Goal: Task Accomplishment & Management: Manage account settings

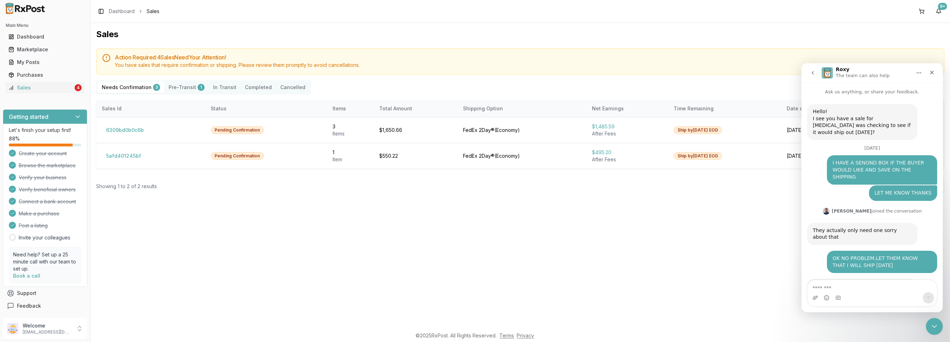
scroll to position [206, 0]
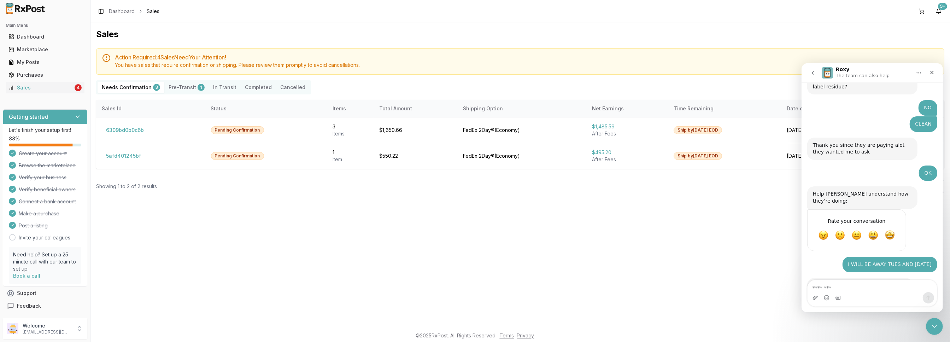
click at [751, 245] on div "Sales Action Required: 4 Sale s Need Your Attention! You have sales that requir…" at bounding box center [521, 175] width 860 height 305
click at [934, 72] on icon "Close" at bounding box center [932, 72] width 6 height 6
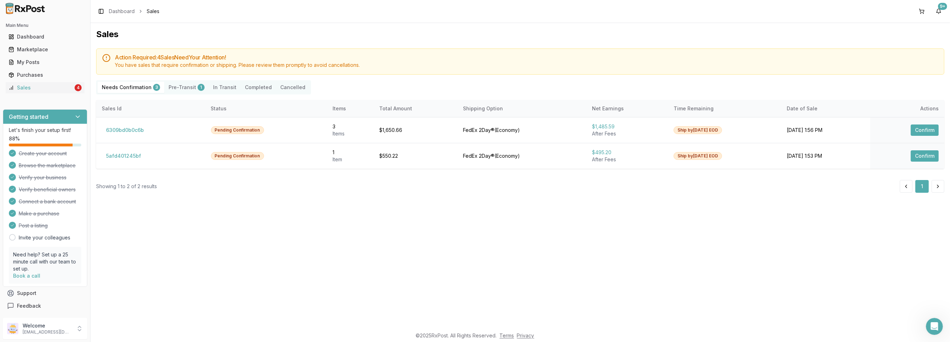
click at [539, 210] on div "Sales Action Required: 4 Sale s Need Your Attention! You have sales that requir…" at bounding box center [521, 175] width 860 height 305
click at [929, 130] on button "Confirm" at bounding box center [925, 129] width 28 height 11
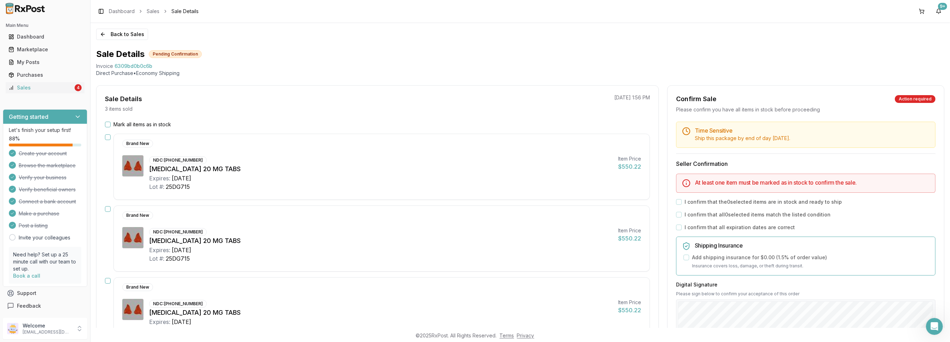
click at [107, 125] on button "Mark all items as in stock" at bounding box center [108, 125] width 6 height 6
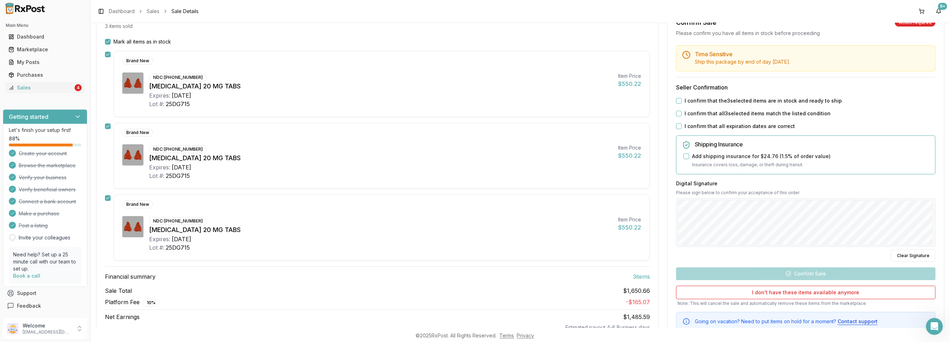
scroll to position [103, 0]
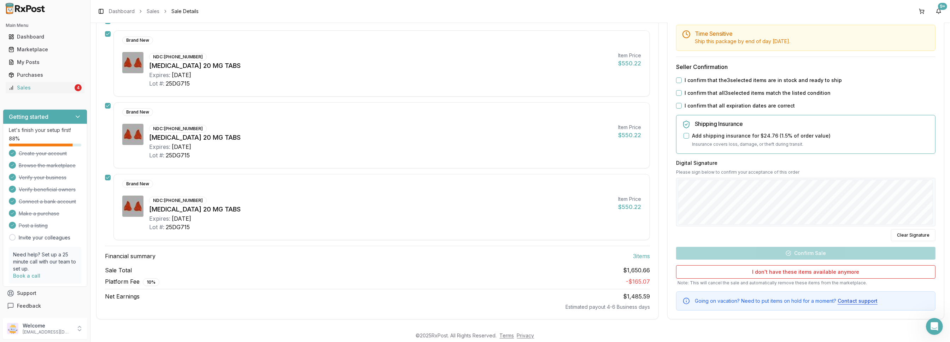
click at [679, 79] on button "I confirm that the 3 selected items are in stock and ready to ship" at bounding box center [679, 80] width 6 height 6
click at [675, 92] on div "Time Sensitive Ship this package by end of day Monday, October 13th . Seller Co…" at bounding box center [806, 168] width 276 height 286
click at [678, 90] on button "I confirm that all 3 selected items match the listed condition" at bounding box center [679, 93] width 6 height 6
click at [677, 104] on button "I confirm that all expiration dates are correct" at bounding box center [679, 106] width 6 height 6
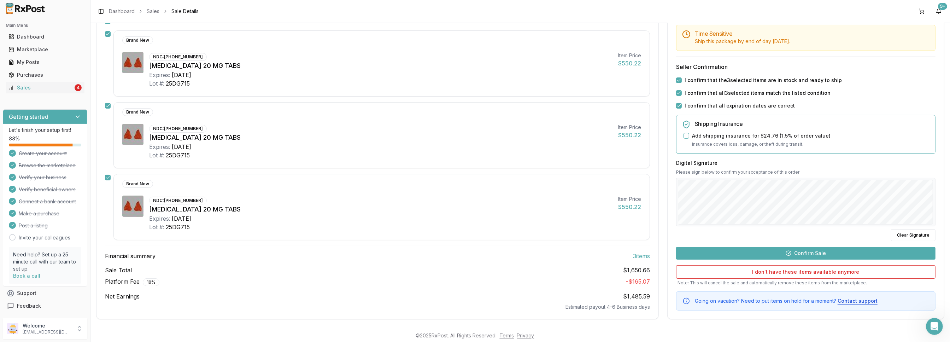
click at [797, 256] on button "Confirm Sale" at bounding box center [805, 253] width 259 height 13
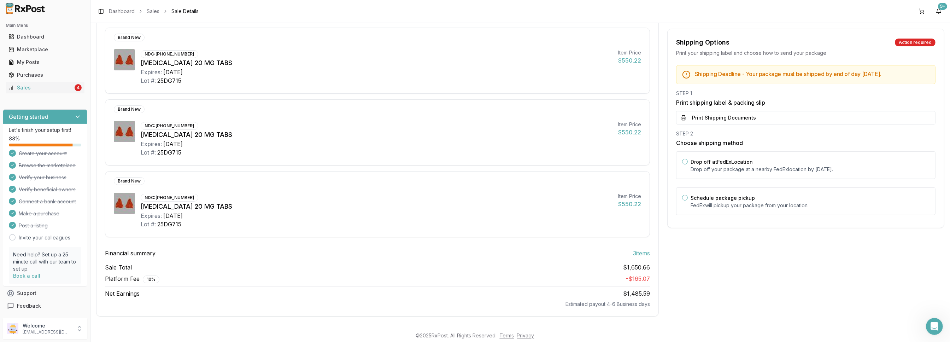
scroll to position [91, 0]
click at [695, 117] on button "Print Shipping Documents" at bounding box center [805, 117] width 259 height 13
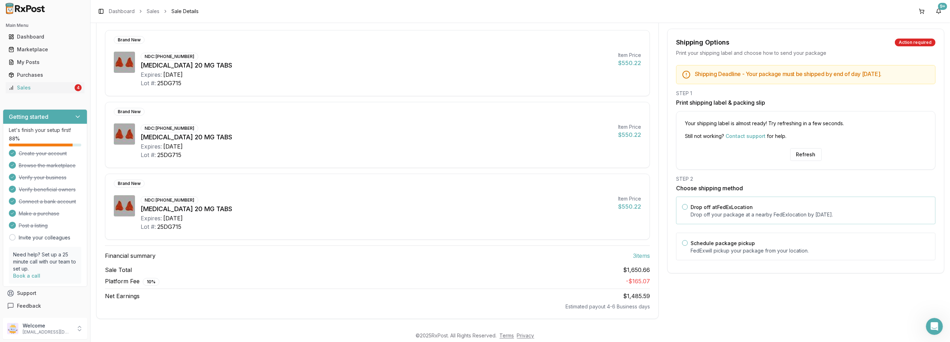
click at [688, 213] on div "Drop off at FedEx Location Drop off your package at a nearby FedEx location by …" at bounding box center [805, 211] width 259 height 28
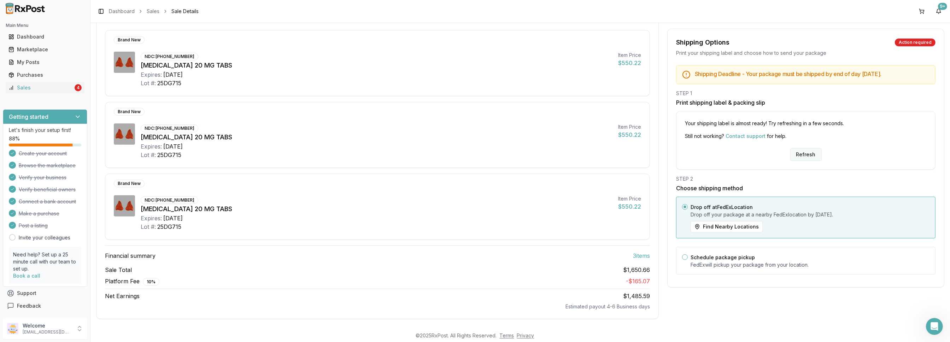
click at [801, 153] on button "Refresh" at bounding box center [806, 154] width 31 height 13
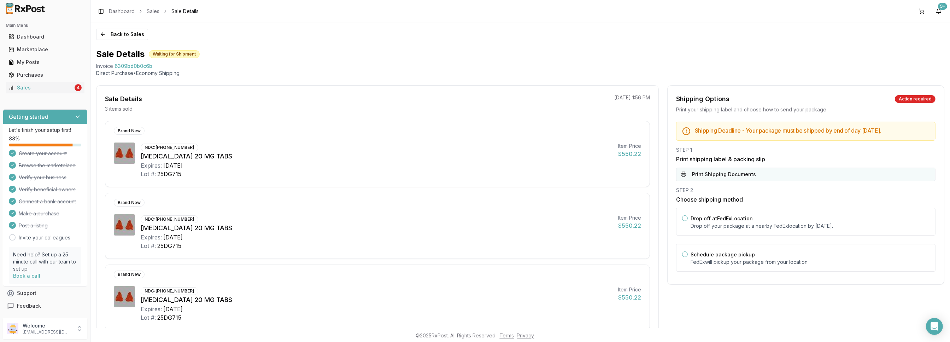
click at [725, 176] on button "Print Shipping Documents" at bounding box center [805, 174] width 259 height 13
click at [720, 226] on p "Drop off your package at a nearby FedEx location by October 13, 2025 ." at bounding box center [810, 225] width 239 height 7
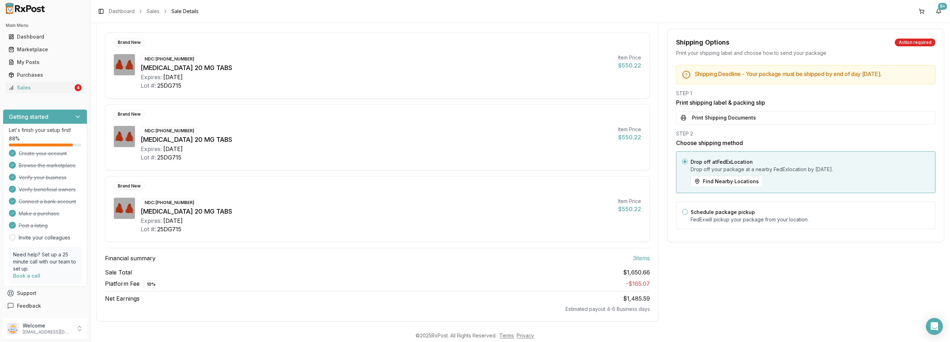
scroll to position [91, 0]
click at [737, 115] on button "Print Shipping Documents" at bounding box center [805, 117] width 259 height 13
click at [776, 171] on p "Drop off your package at a nearby FedEx location by October 13, 2025 ." at bounding box center [810, 169] width 239 height 7
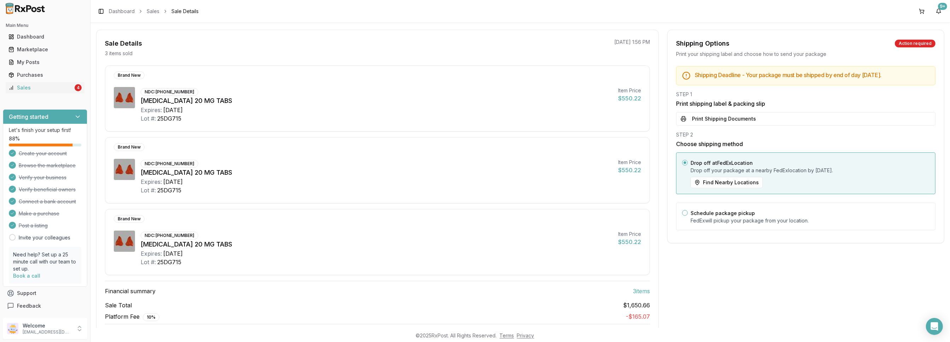
click at [772, 175] on div "Drop off at FedEx Location Drop off your package at a nearby FedEx location by …" at bounding box center [810, 173] width 239 height 30
click at [718, 187] on button "Find Nearby Locations" at bounding box center [727, 182] width 72 height 11
click at [823, 170] on p "Drop off your package at a nearby FedEx location by October 13, 2025 ." at bounding box center [810, 170] width 239 height 7
click at [823, 171] on p "Drop off your package at a nearby FedEx location by October 13, 2025 ." at bounding box center [810, 170] width 239 height 7
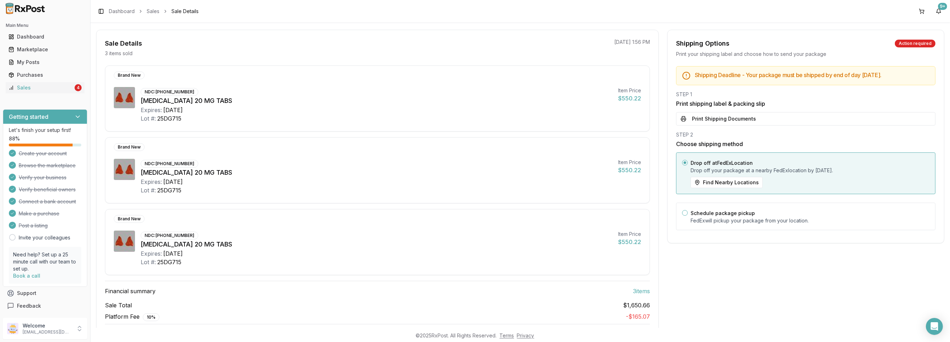
click at [923, 186] on div "Drop off at FedEx Location Drop off your package at a nearby FedEx location by …" at bounding box center [810, 173] width 239 height 30
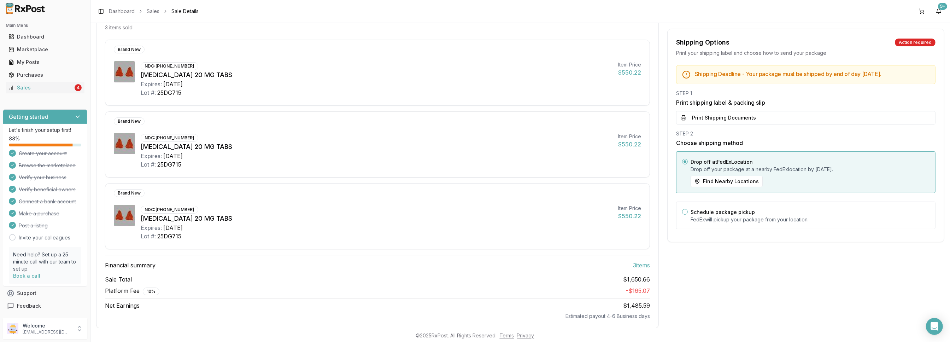
scroll to position [91, 0]
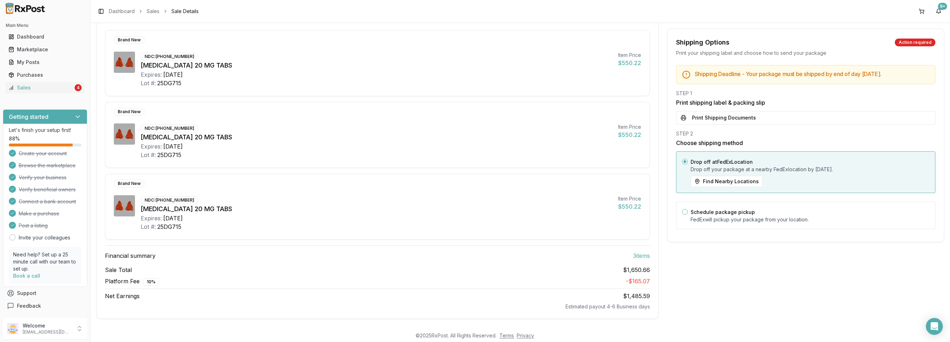
click at [629, 272] on div "Sale Total $1,650.66 Platform Fee 10 % - $165.07 Net Earnings $1,485.59 Estimat…" at bounding box center [377, 288] width 545 height 45
click at [636, 252] on span "3 item s" at bounding box center [641, 255] width 17 height 8
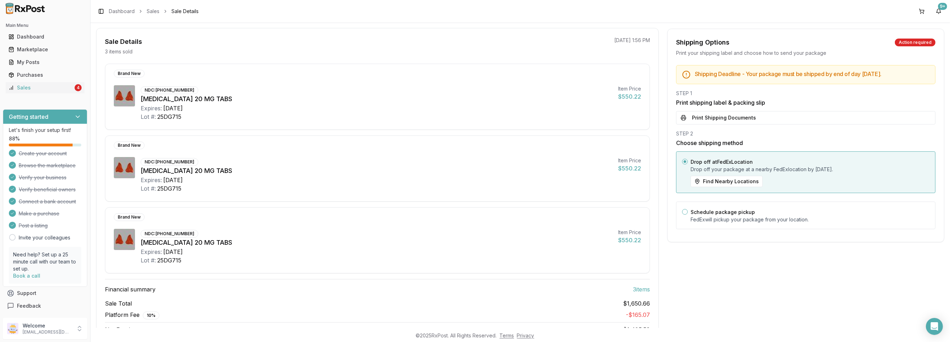
scroll to position [0, 0]
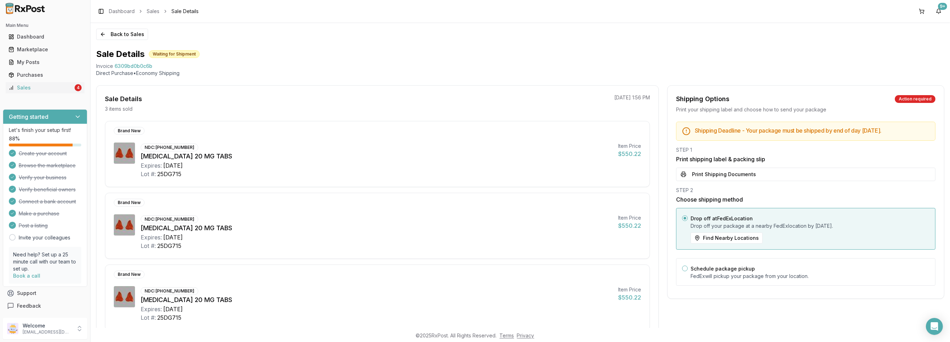
click at [820, 321] on div "Shipping Options Action required Print your shipping label and choose how to se…" at bounding box center [805, 247] width 277 height 325
click at [153, 9] on link "Sales" at bounding box center [153, 11] width 13 height 7
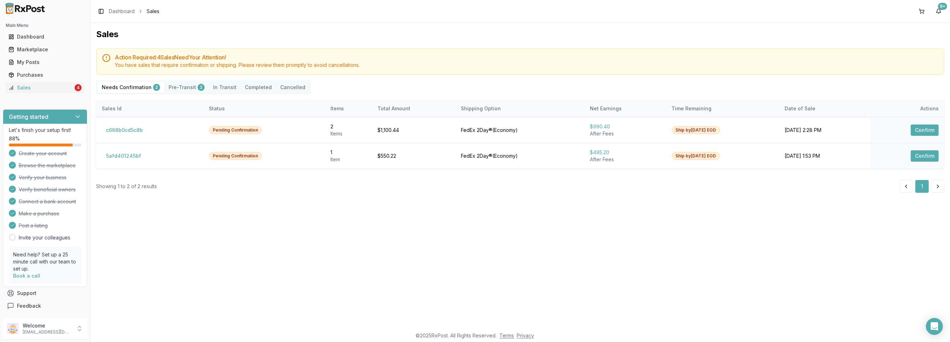
click at [180, 85] on button "Pre-Transit 2" at bounding box center [186, 87] width 45 height 11
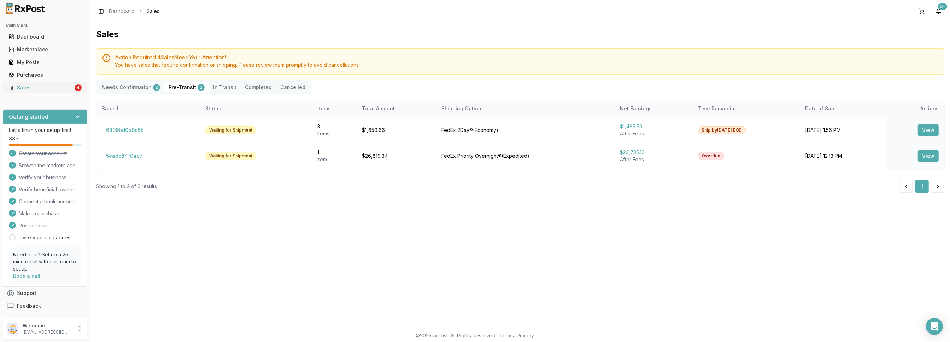
click at [41, 89] on div "Sales" at bounding box center [40, 87] width 65 height 7
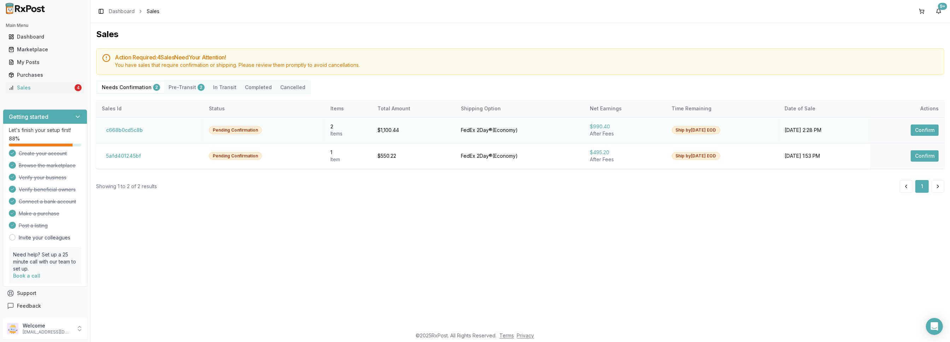
click at [924, 132] on button "Confirm" at bounding box center [925, 129] width 28 height 11
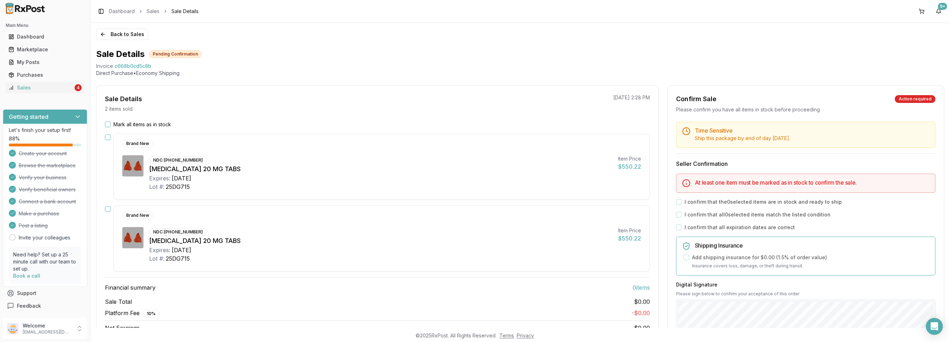
scroll to position [71, 0]
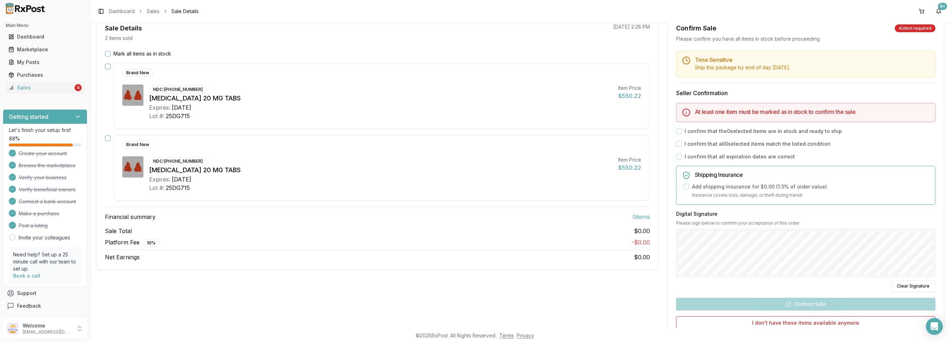
click at [108, 54] on button "Mark all items as in stock" at bounding box center [108, 54] width 6 height 6
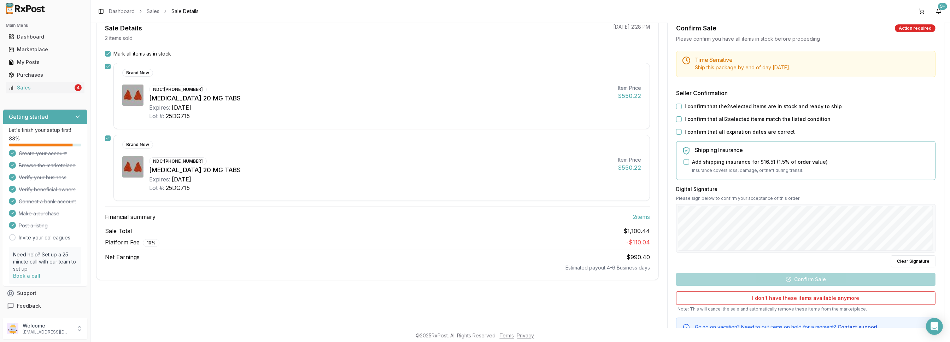
click at [681, 104] on div "I confirm that the 2 selected items are in stock and ready to ship" at bounding box center [805, 106] width 259 height 7
click at [678, 104] on button "I confirm that the 2 selected items are in stock and ready to ship" at bounding box center [679, 107] width 6 height 6
click at [677, 119] on button "I confirm that all 2 selected items match the listed condition" at bounding box center [679, 119] width 6 height 6
click at [678, 133] on button "I confirm that all expiration dates are correct" at bounding box center [679, 132] width 6 height 6
click at [778, 250] on div at bounding box center [805, 228] width 259 height 49
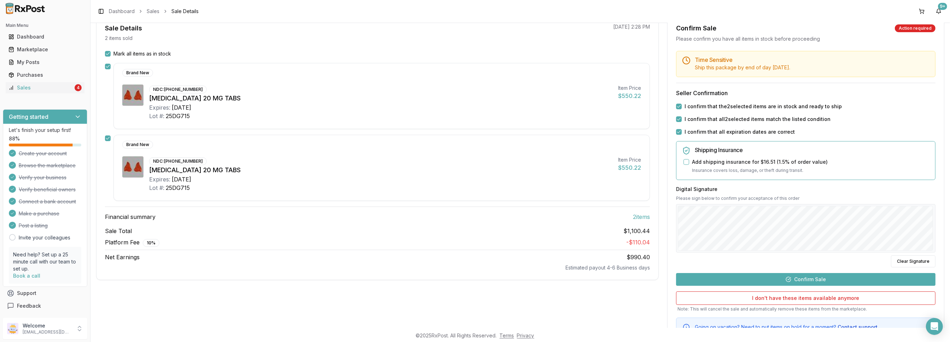
click at [792, 277] on button "Confirm Sale" at bounding box center [805, 279] width 259 height 13
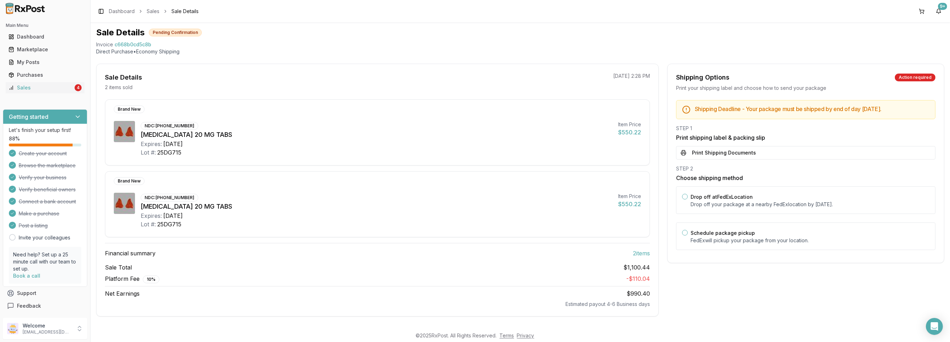
scroll to position [20, 0]
click at [697, 154] on button "Print Shipping Documents" at bounding box center [805, 154] width 259 height 13
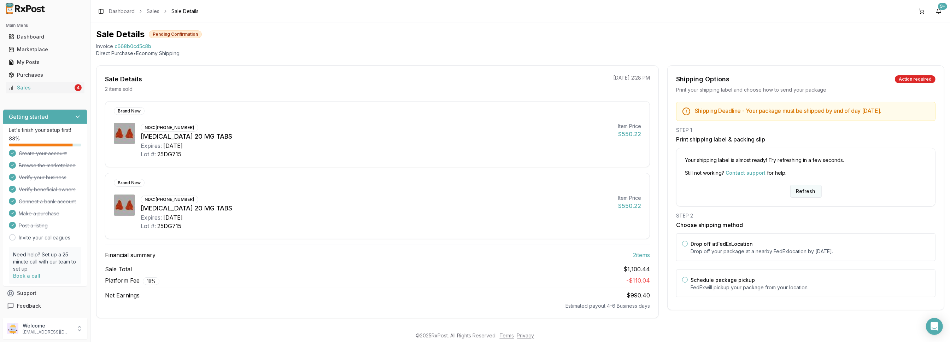
click at [798, 191] on button "Refresh" at bounding box center [806, 191] width 31 height 13
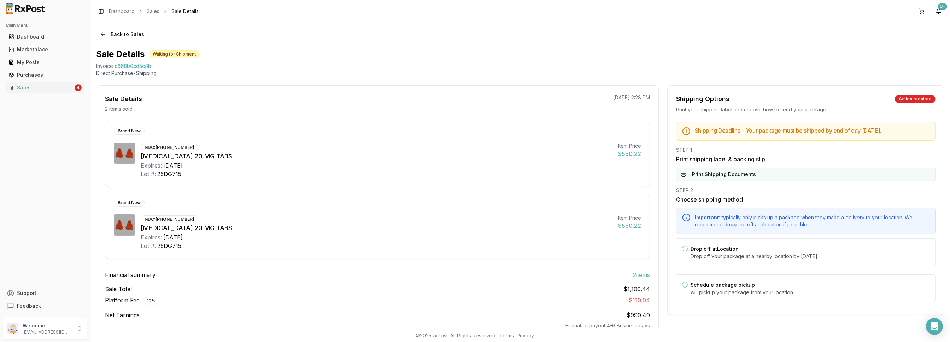
click at [728, 173] on button "Print Shipping Documents" at bounding box center [805, 174] width 259 height 13
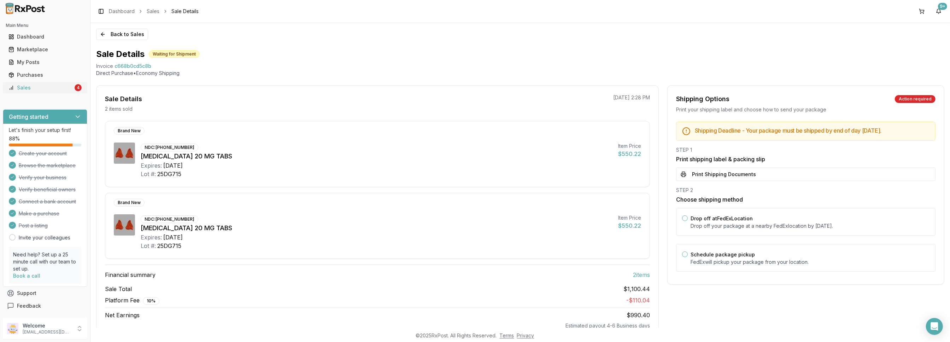
click at [38, 89] on div "Sales" at bounding box center [40, 87] width 65 height 7
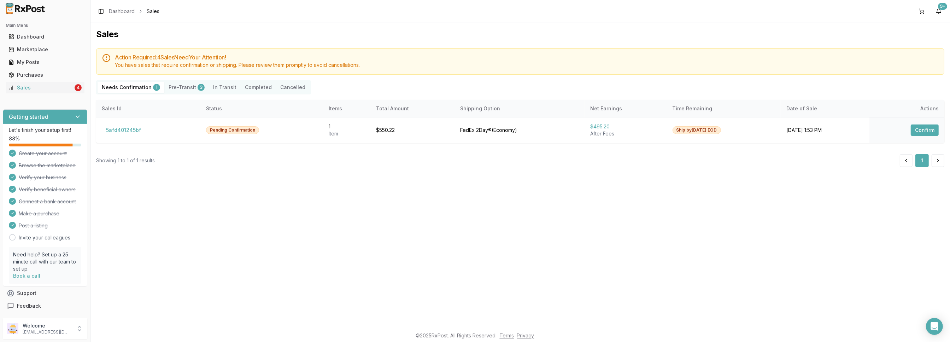
click at [183, 88] on button "Pre-Transit 3" at bounding box center [186, 87] width 45 height 11
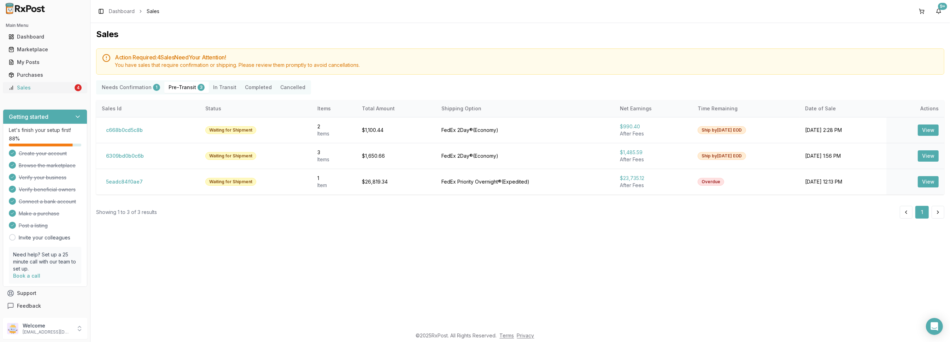
click at [38, 91] on div "Sales" at bounding box center [40, 87] width 65 height 7
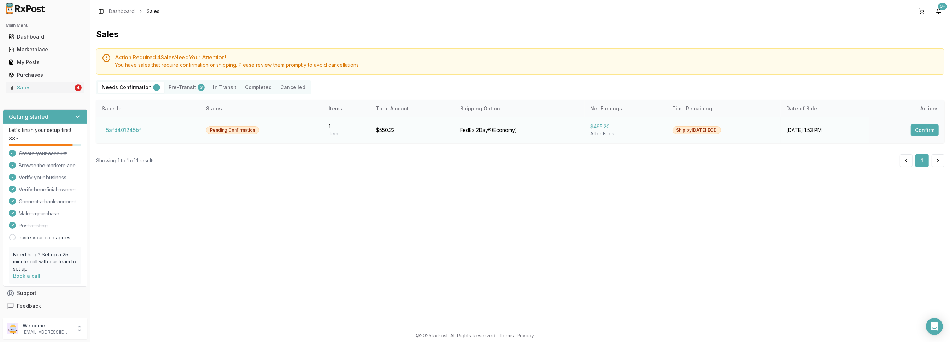
click at [920, 125] on button "Confirm" at bounding box center [925, 129] width 28 height 11
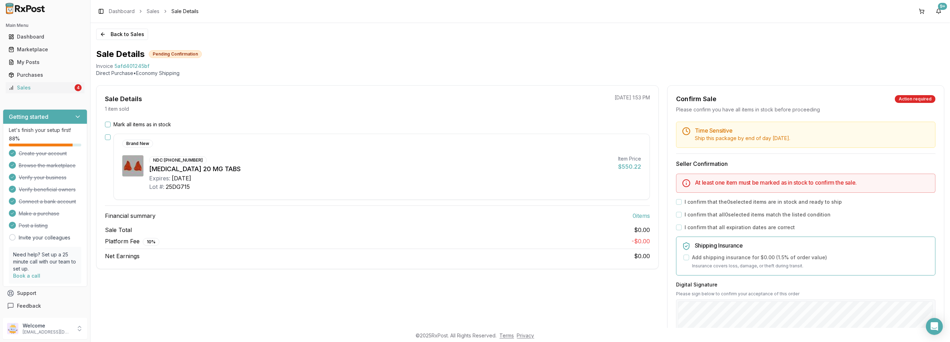
click at [107, 139] on button "button" at bounding box center [108, 137] width 6 height 6
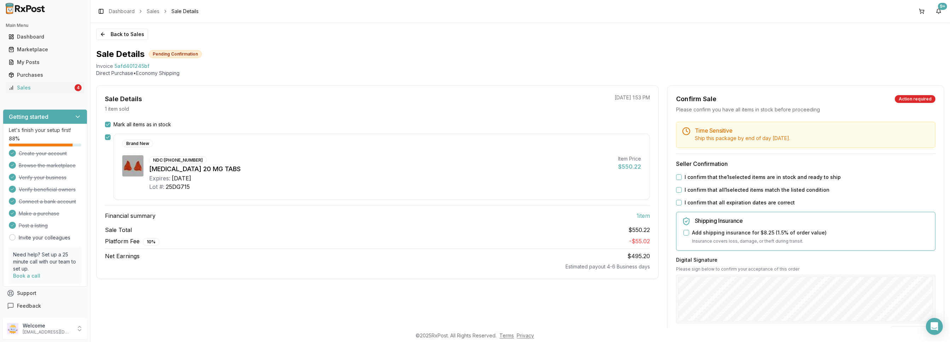
click at [702, 176] on label "I confirm that the 1 selected items are in stock and ready to ship" at bounding box center [763, 177] width 156 height 7
click at [682, 176] on button "I confirm that the 1 selected items are in stock and ready to ship" at bounding box center [679, 177] width 6 height 6
click at [679, 188] on button "I confirm that all 1 selected items match the listed condition" at bounding box center [679, 190] width 6 height 6
click at [677, 202] on button "I confirm that all expiration dates are correct" at bounding box center [679, 203] width 6 height 6
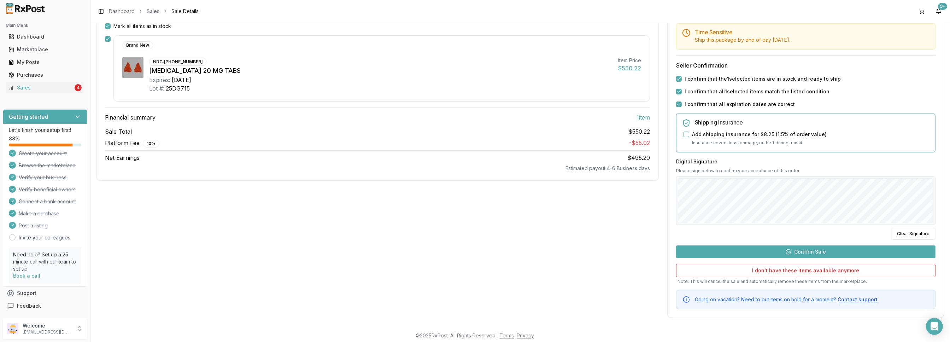
click at [784, 249] on button "Confirm Sale" at bounding box center [805, 251] width 259 height 13
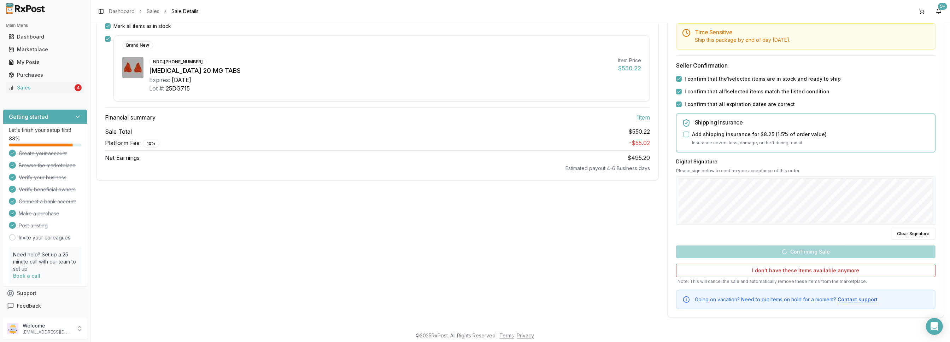
scroll to position [0, 0]
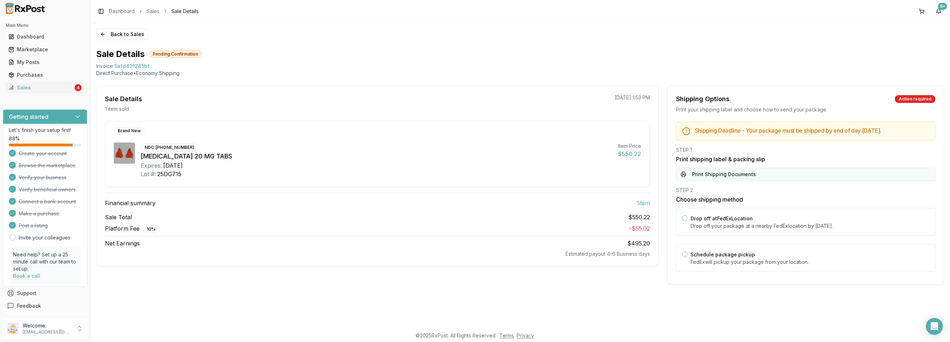
click at [695, 173] on button "Print Shipping Documents" at bounding box center [805, 174] width 259 height 13
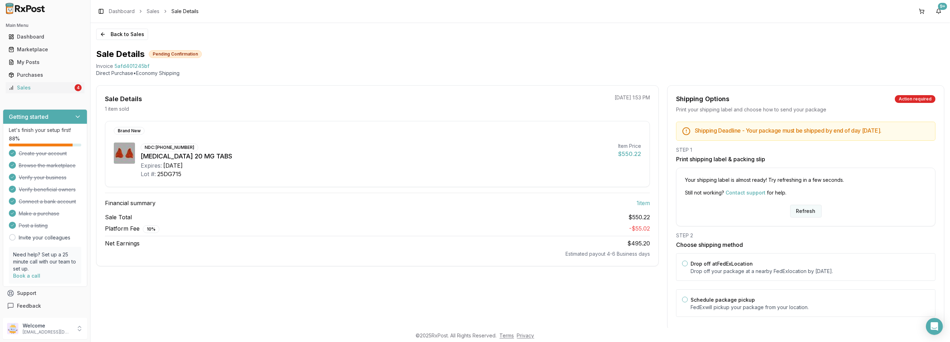
click at [794, 209] on button "Refresh" at bounding box center [806, 211] width 31 height 13
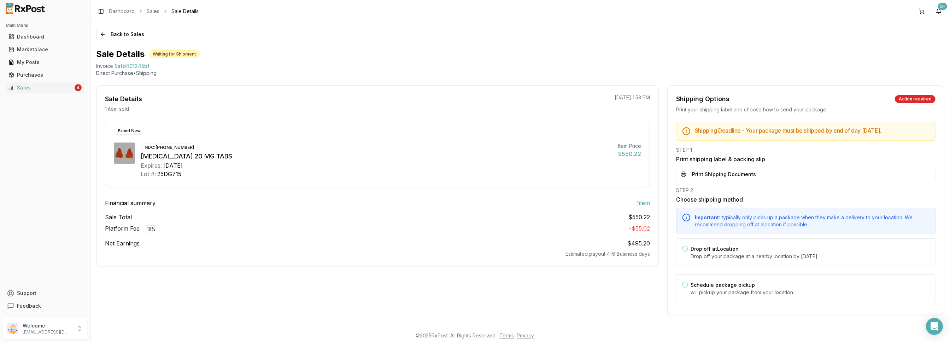
click at [712, 175] on button "Print Shipping Documents" at bounding box center [805, 174] width 259 height 13
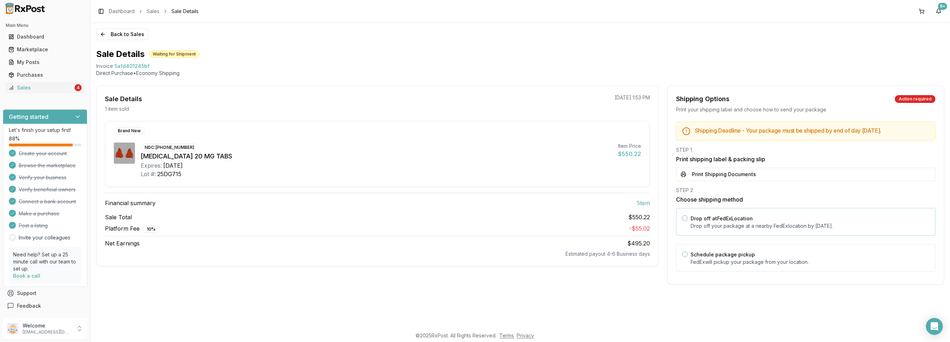
click at [717, 216] on label "Drop off at FedEx Location" at bounding box center [722, 218] width 62 height 6
click at [688, 216] on button "Drop off at FedEx Location" at bounding box center [685, 218] width 6 height 6
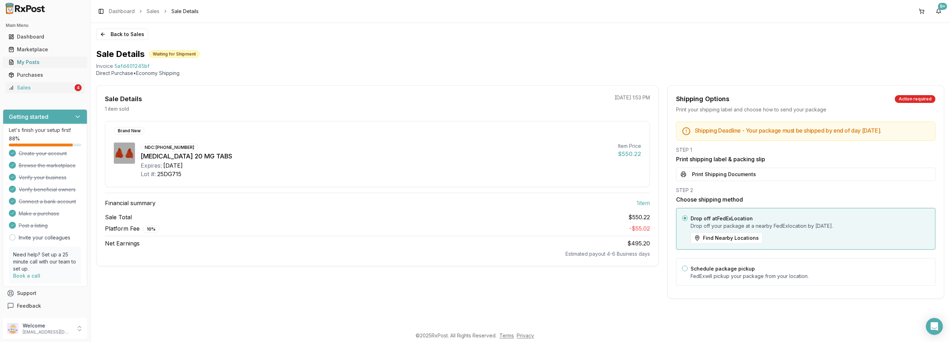
click at [34, 61] on div "My Posts" at bounding box center [44, 62] width 73 height 7
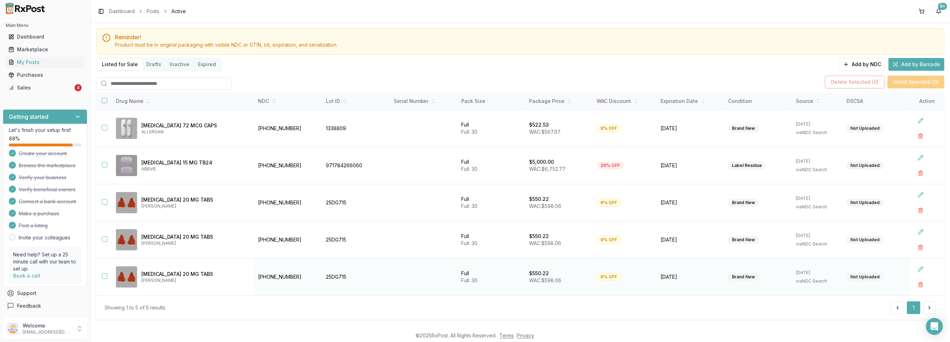
scroll to position [24, 0]
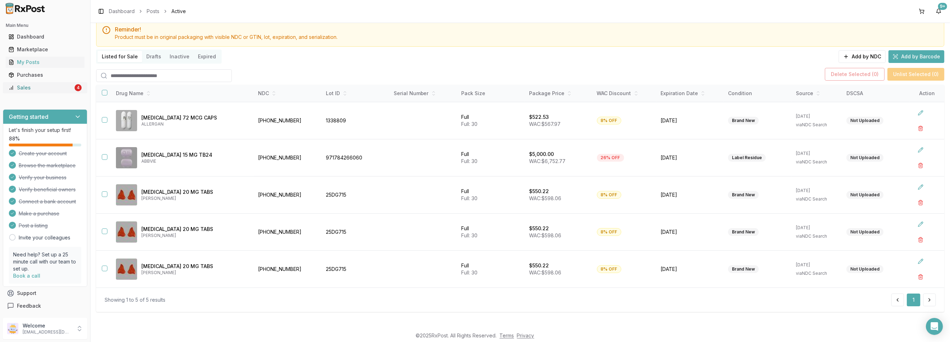
click at [39, 87] on div "Sales" at bounding box center [40, 87] width 65 height 7
